Goal: Information Seeking & Learning: Check status

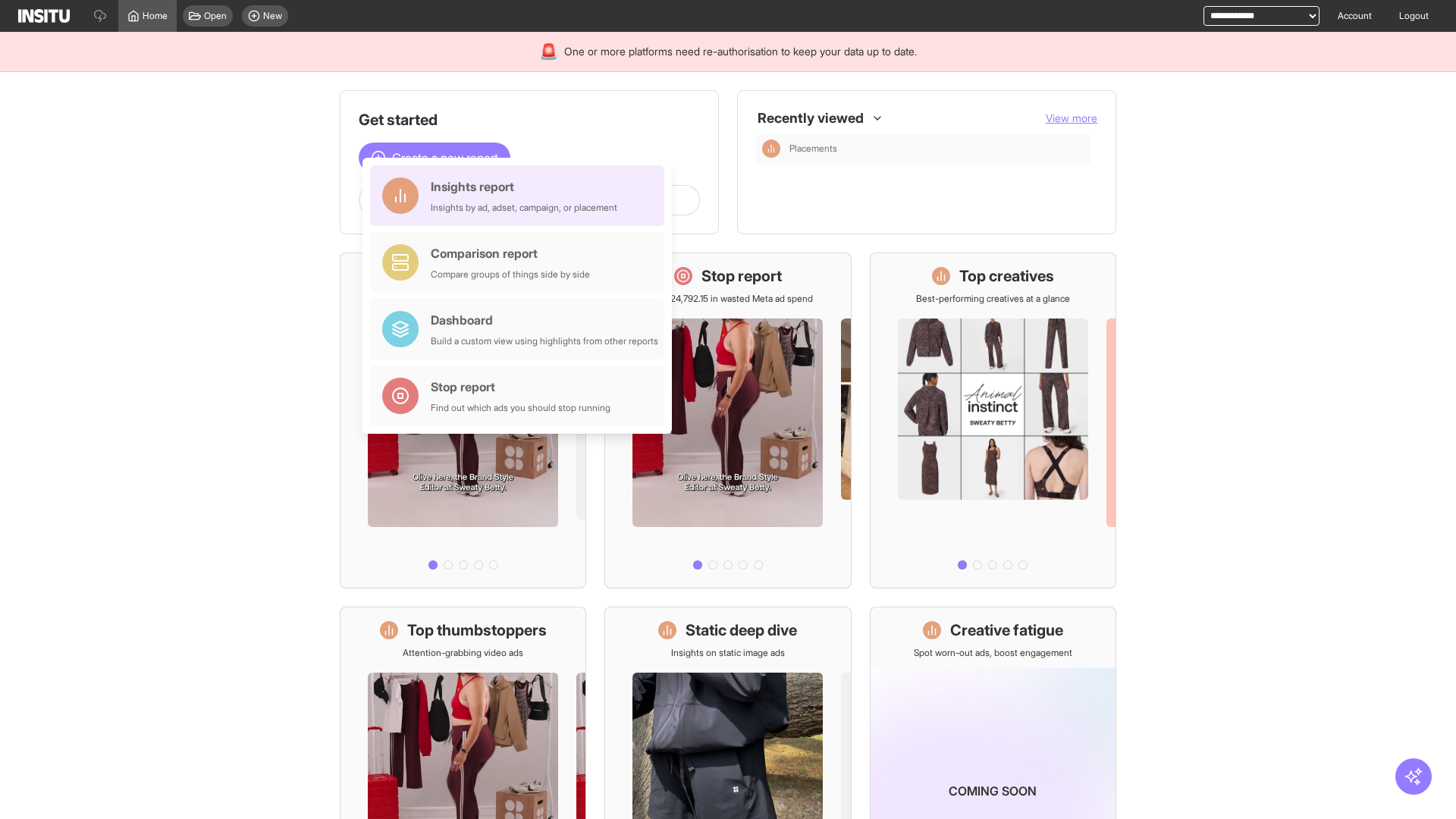
click at [521, 196] on div "Insights report Insights by ad, adset, campaign, or placement" at bounding box center [524, 196] width 187 height 36
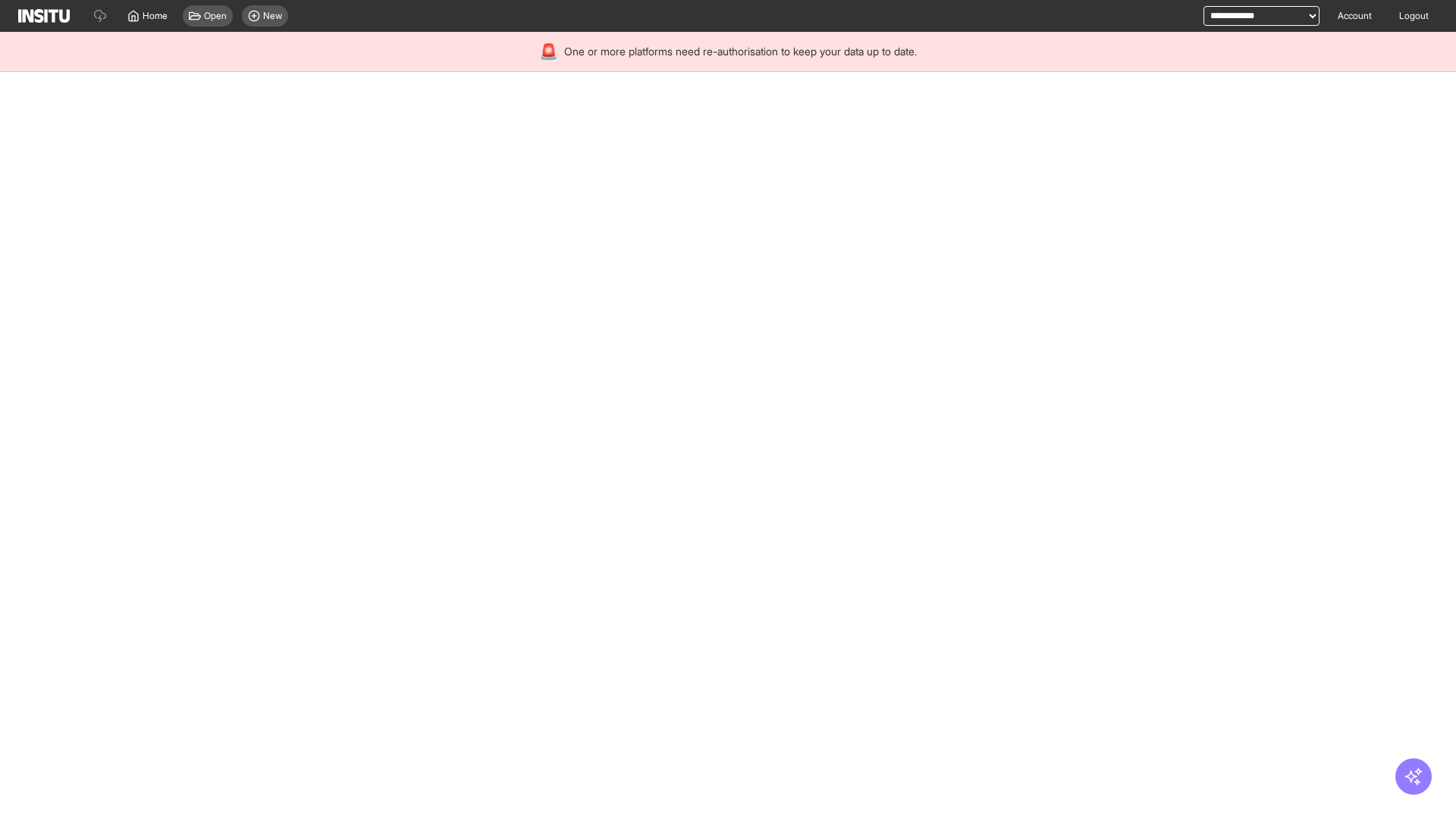
select select "**"
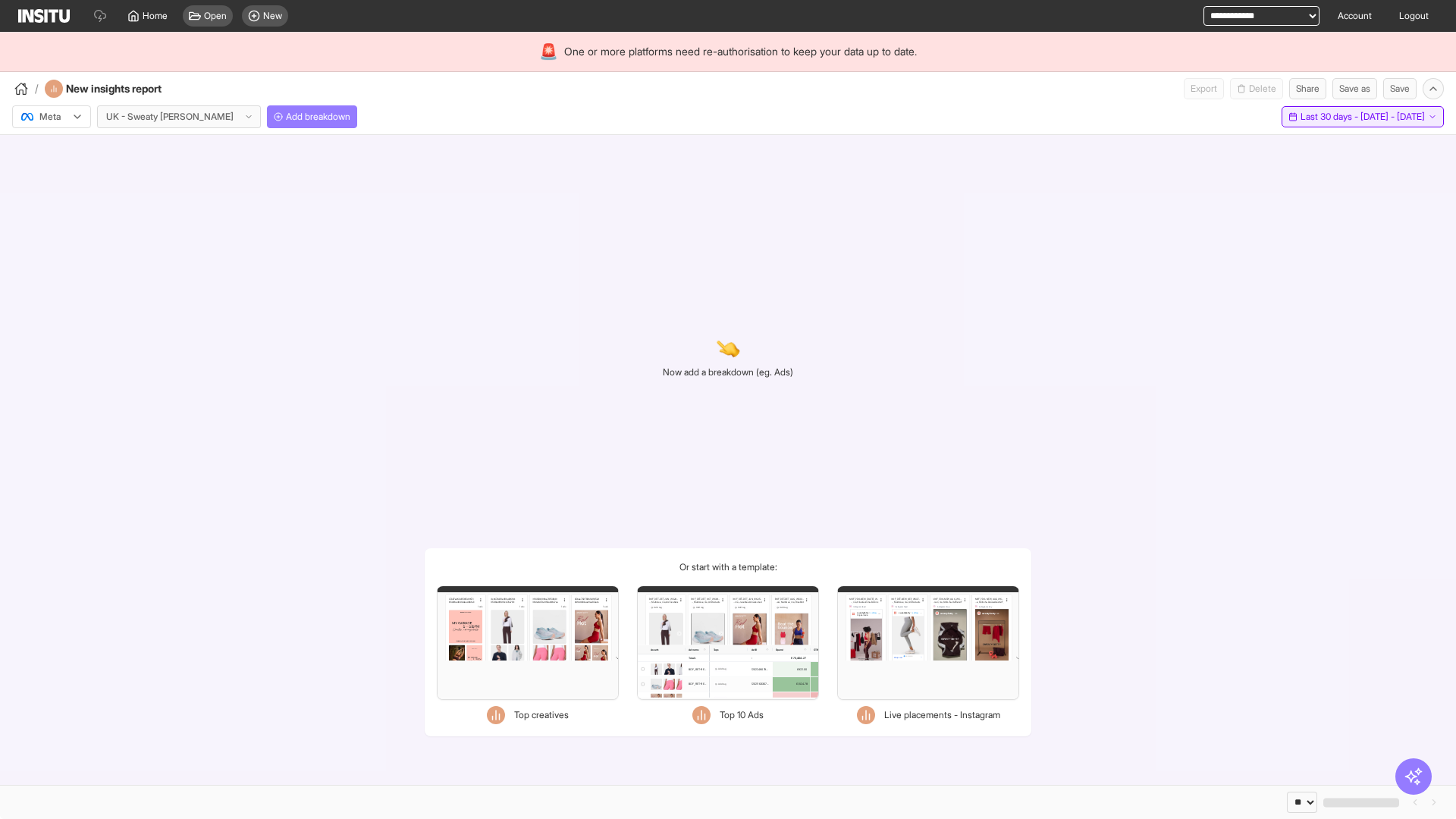
click at [1329, 117] on span "Last 30 days - [DATE] - [DATE]" at bounding box center [1363, 117] width 125 height 12
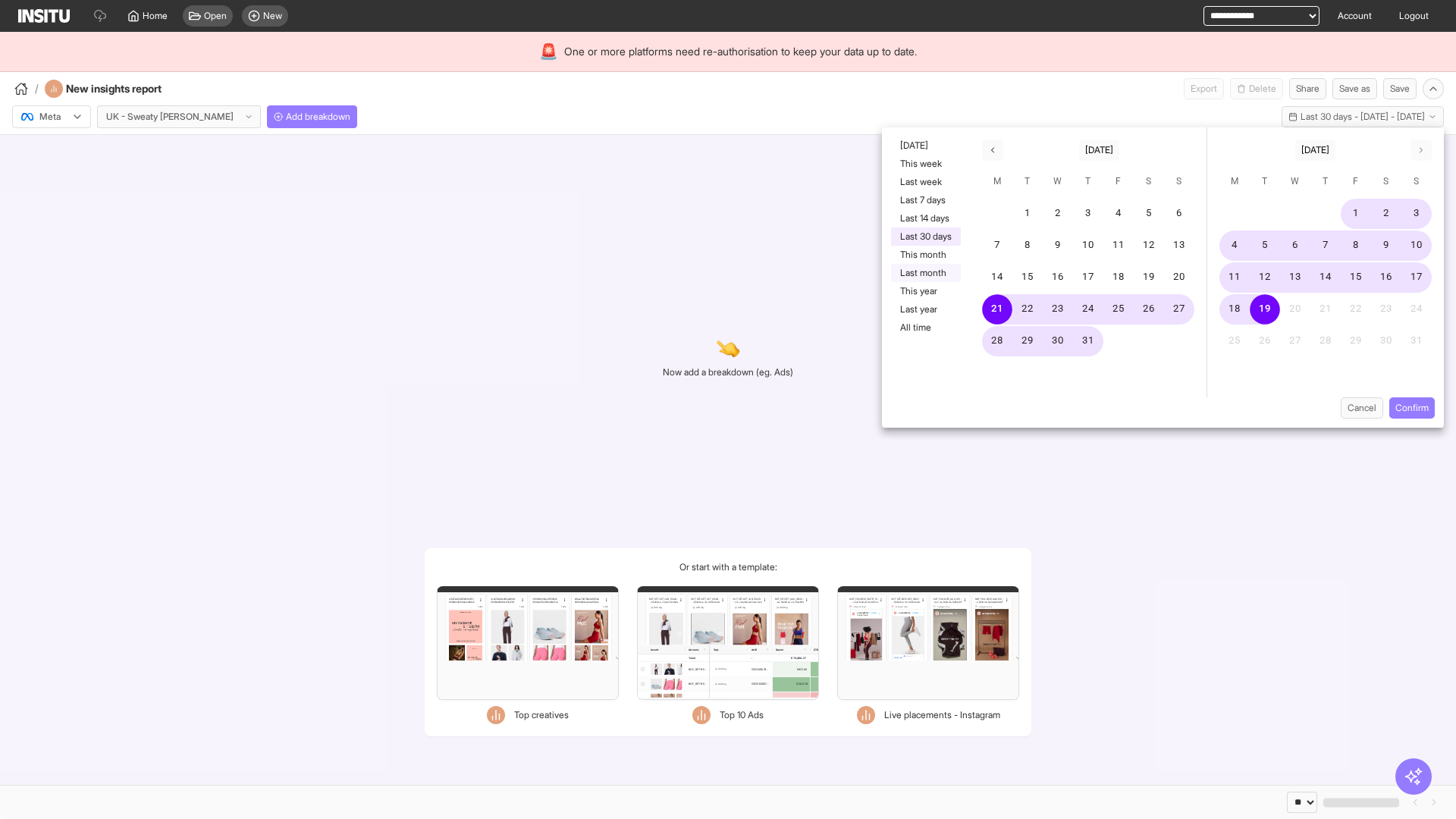
click at [924, 273] on button "Last month" at bounding box center [926, 273] width 70 height 18
